Goal: Task Accomplishment & Management: Manage account settings

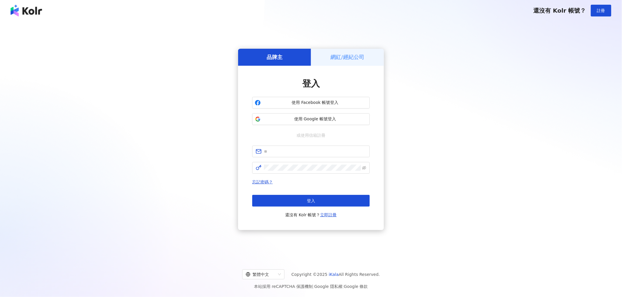
click at [306, 116] on span "使用 Google 帳號登入" at bounding box center [315, 119] width 104 height 6
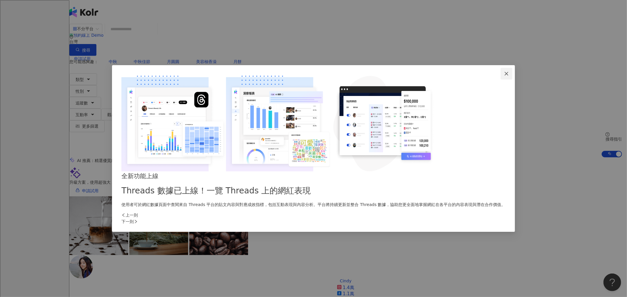
click at [504, 76] on icon "close" at bounding box center [506, 73] width 5 height 5
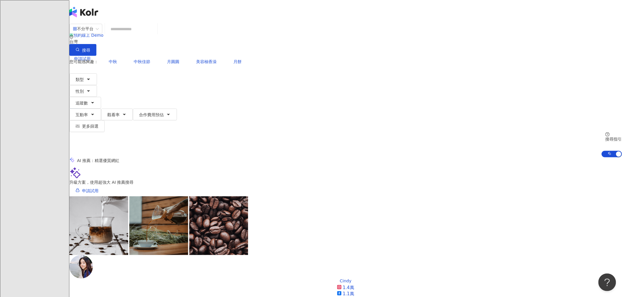
click at [155, 35] on input "search" at bounding box center [131, 29] width 48 height 11
click at [85, 104] on icon at bounding box center [83, 106] width 4 height 4
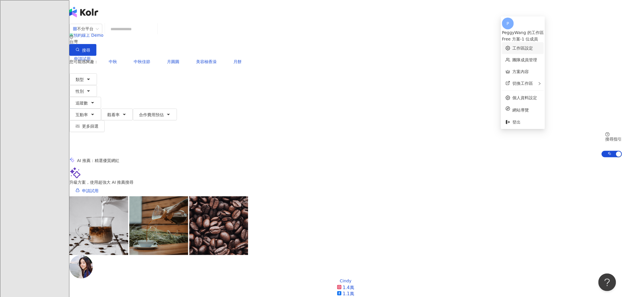
click at [523, 46] on link "工作區設定" at bounding box center [523, 48] width 21 height 5
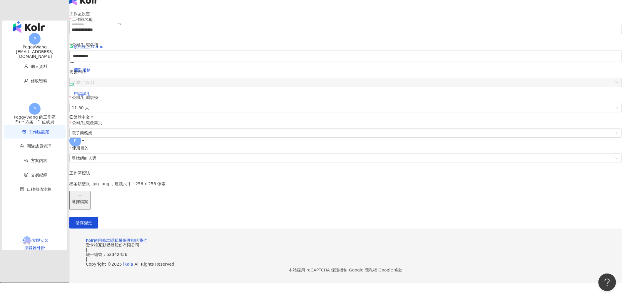
scroll to position [33, 0]
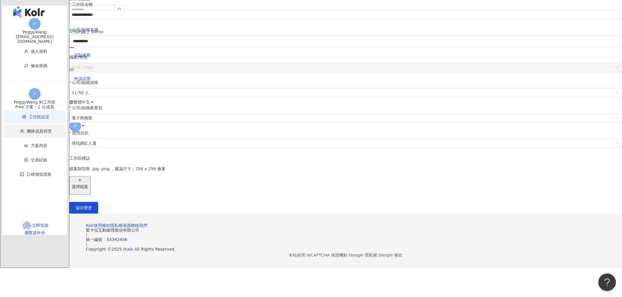
click at [40, 133] on li "團隊成員管理" at bounding box center [35, 131] width 62 height 13
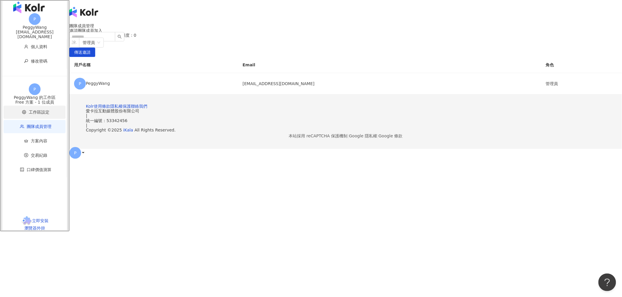
click at [41, 116] on span "工作區設定" at bounding box center [36, 112] width 50 height 13
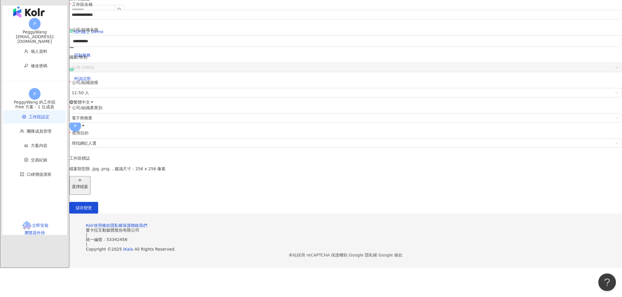
scroll to position [80, 0]
click at [31, 143] on span "方案內容" at bounding box center [39, 145] width 16 height 5
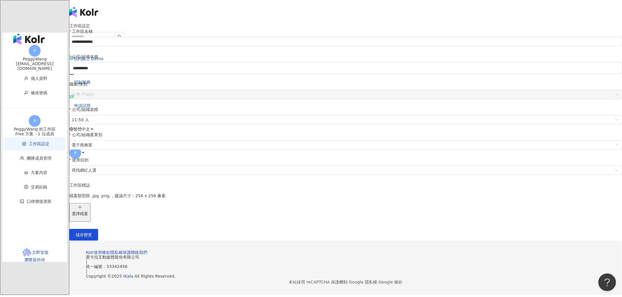
click at [85, 151] on icon at bounding box center [83, 153] width 4 height 4
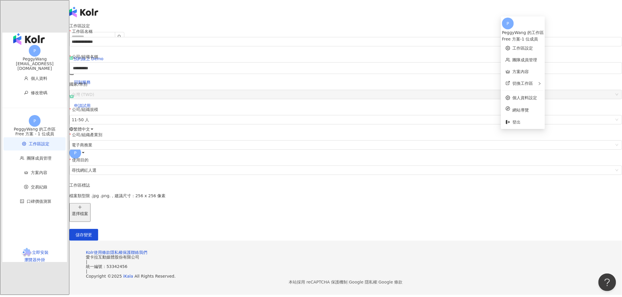
click at [458, 48] on div "**********" at bounding box center [345, 133] width 553 height 218
